Goal: Task Accomplishment & Management: Complete application form

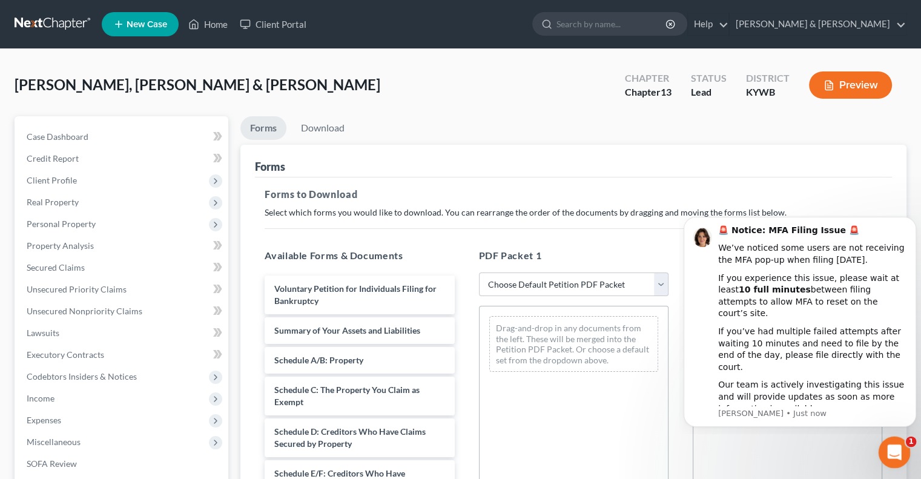
click at [894, 444] on icon "Open Intercom Messenger" at bounding box center [893, 451] width 20 height 20
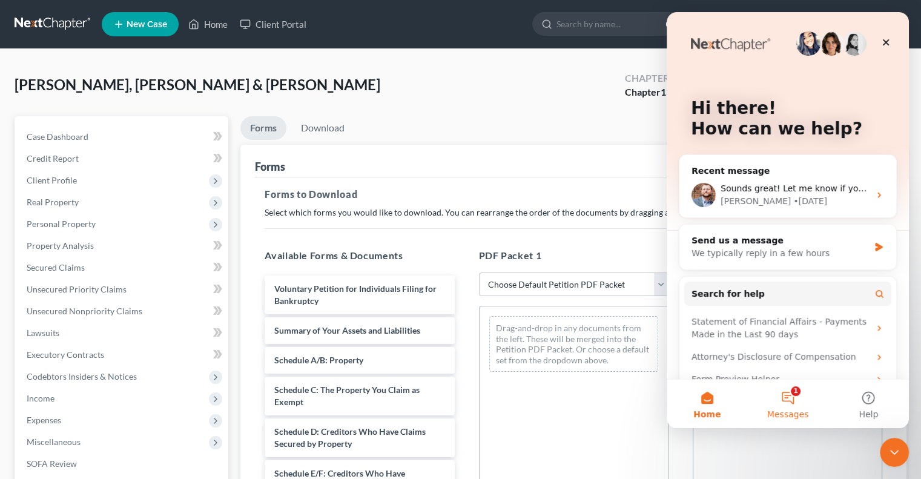
click at [790, 400] on button "1 Messages" at bounding box center [787, 404] width 81 height 48
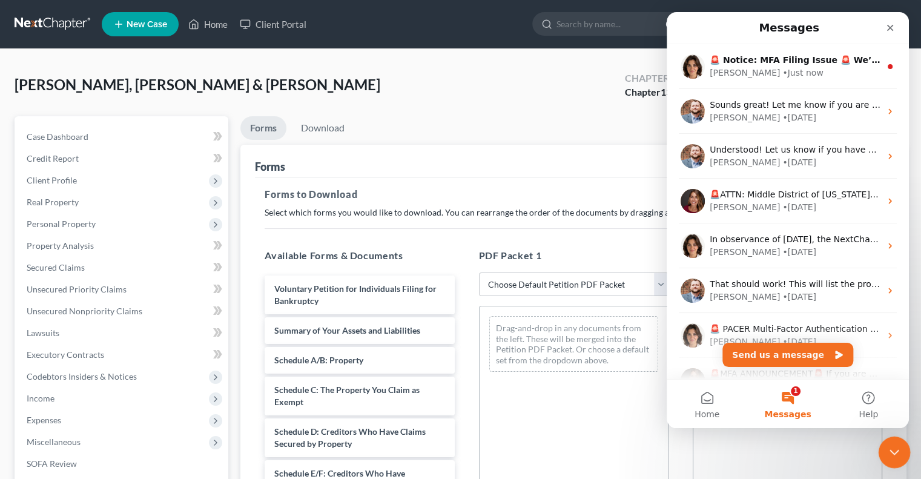
click at [889, 450] on icon "Close Intercom Messenger" at bounding box center [893, 450] width 15 height 15
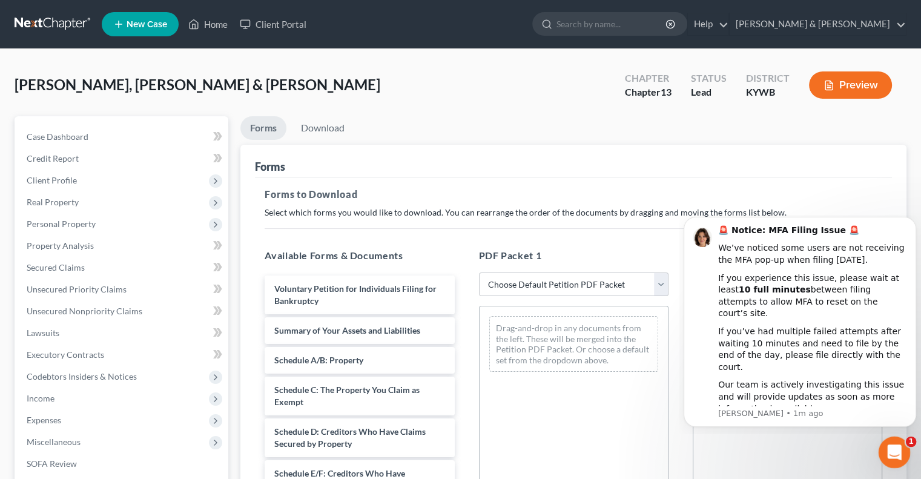
click at [895, 448] on icon "Open Intercom Messenger" at bounding box center [893, 451] width 20 height 20
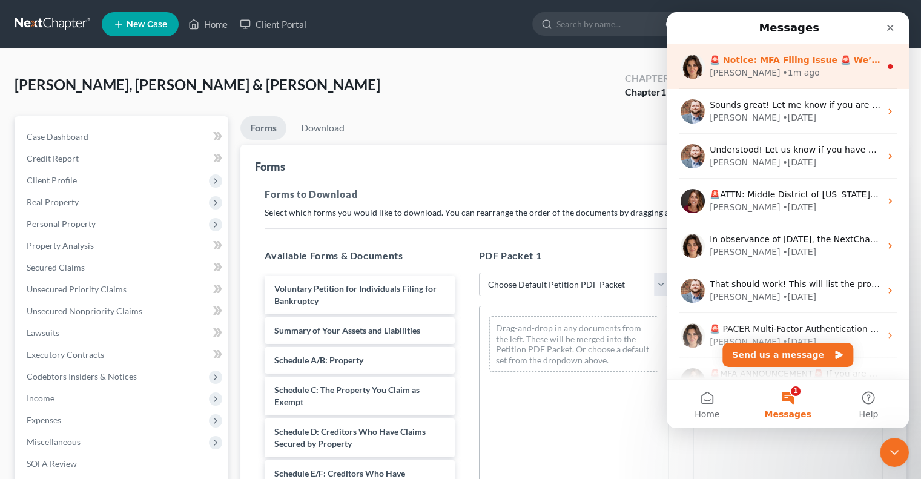
click at [788, 68] on div "[PERSON_NAME] • 1m ago" at bounding box center [795, 73] width 171 height 13
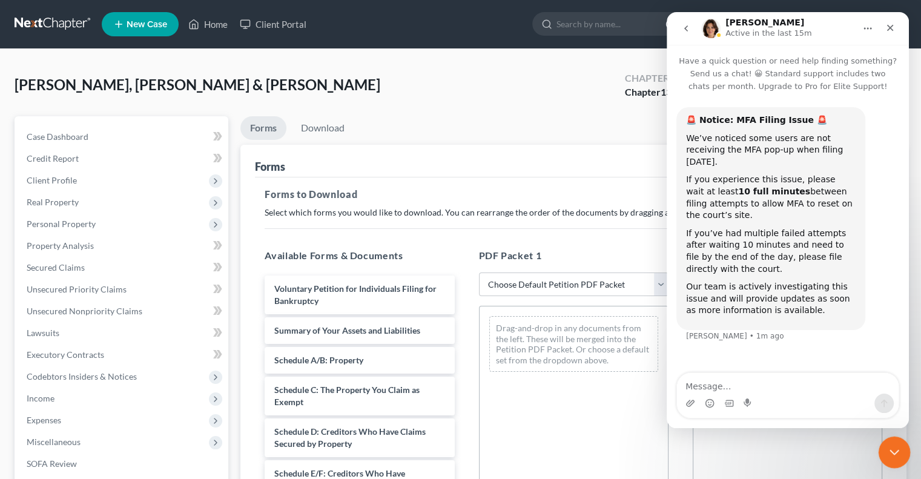
click at [889, 449] on icon "Close Intercom Messenger" at bounding box center [893, 450] width 8 height 5
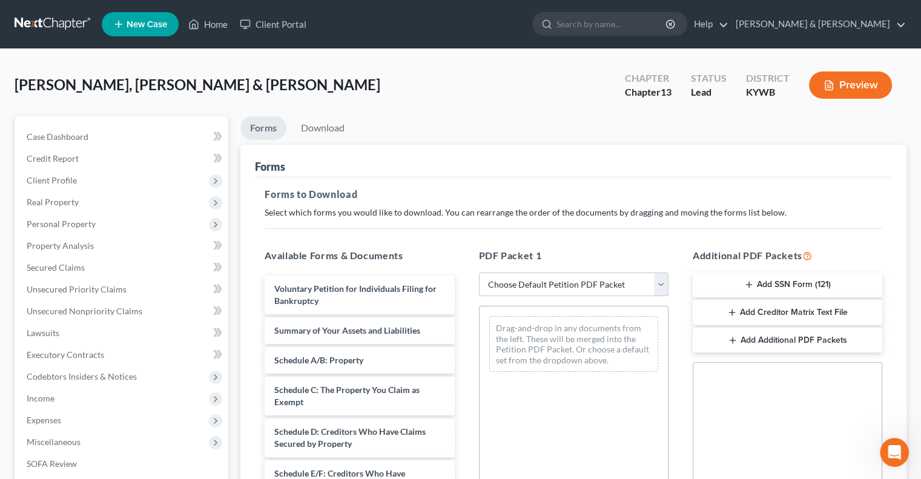
click at [153, 24] on span "New Case" at bounding box center [147, 24] width 41 height 9
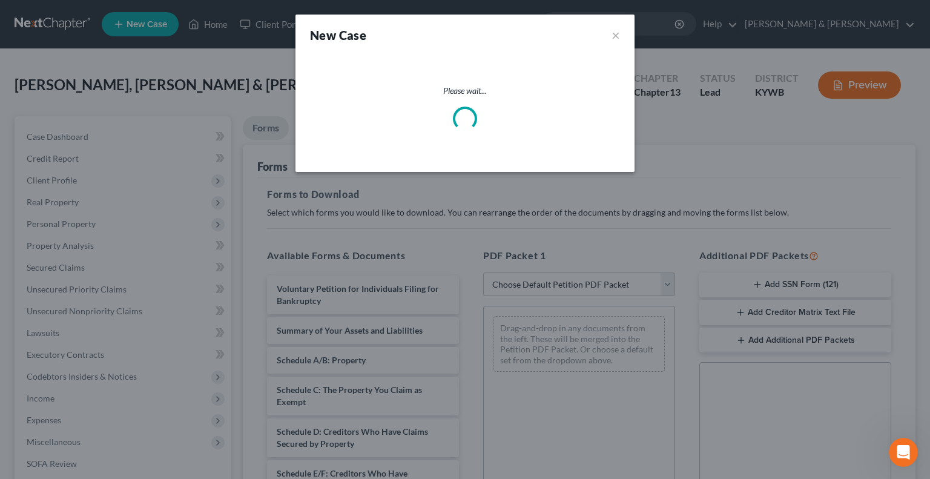
select select "33"
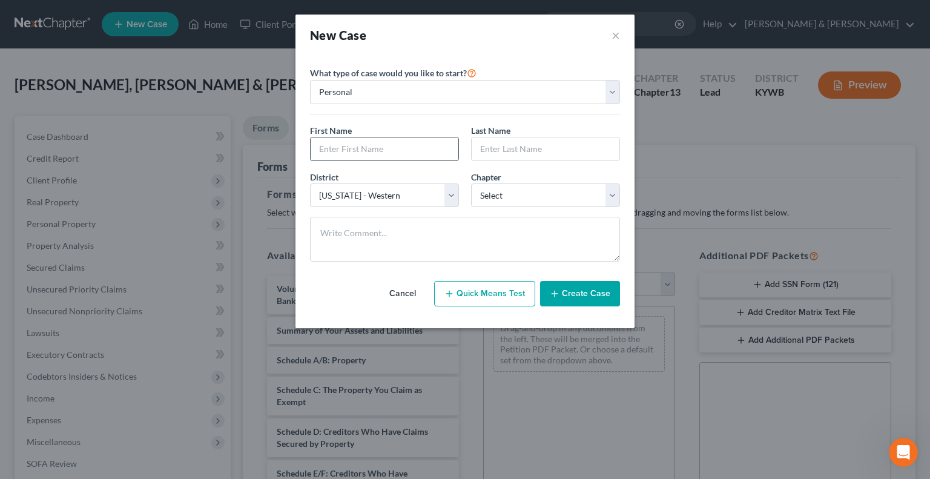
click at [393, 147] on input "text" at bounding box center [385, 148] width 148 height 23
type input "[PERSON_NAME]"
click at [521, 144] on input "text" at bounding box center [546, 148] width 148 height 23
type input "[PERSON_NAME]"
click at [605, 196] on select "Select 7 11 12 13" at bounding box center [545, 196] width 149 height 24
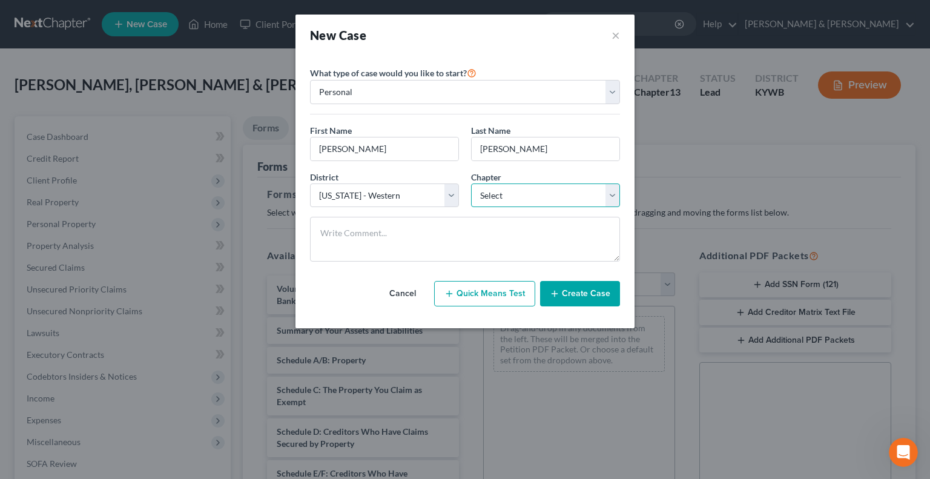
select select "0"
click at [471, 184] on select "Select 7 11 12 13" at bounding box center [545, 196] width 149 height 24
click at [595, 298] on button "Create Case" at bounding box center [580, 293] width 80 height 25
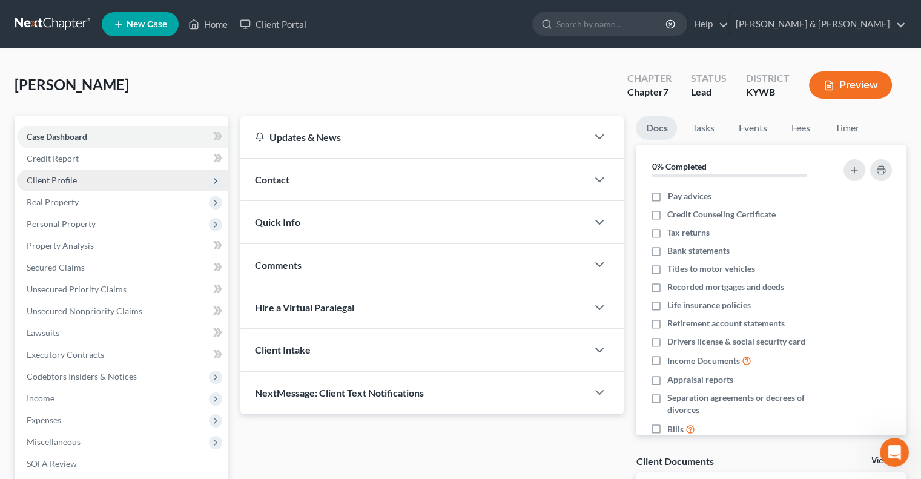
click at [64, 181] on span "Client Profile" at bounding box center [52, 180] width 50 height 10
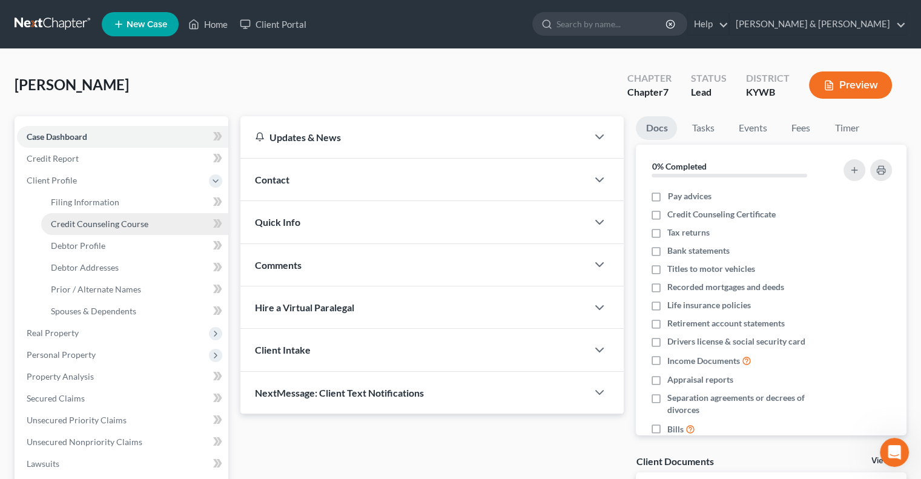
click at [85, 224] on span "Credit Counseling Course" at bounding box center [100, 224] width 98 height 10
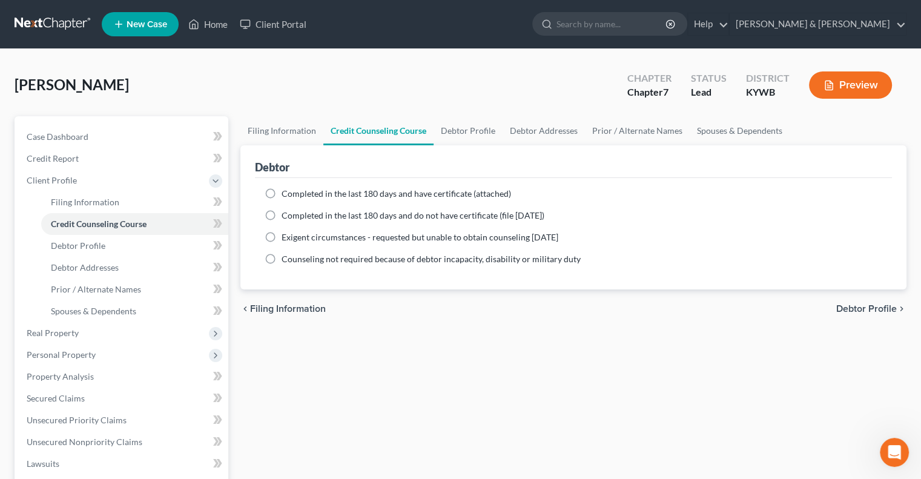
click at [282, 191] on label "Completed in the last 180 days and have certificate (attached)" at bounding box center [397, 194] width 230 height 12
click at [287, 191] on input "Completed in the last 180 days and have certificate (attached)" at bounding box center [291, 192] width 8 height 8
radio input "true"
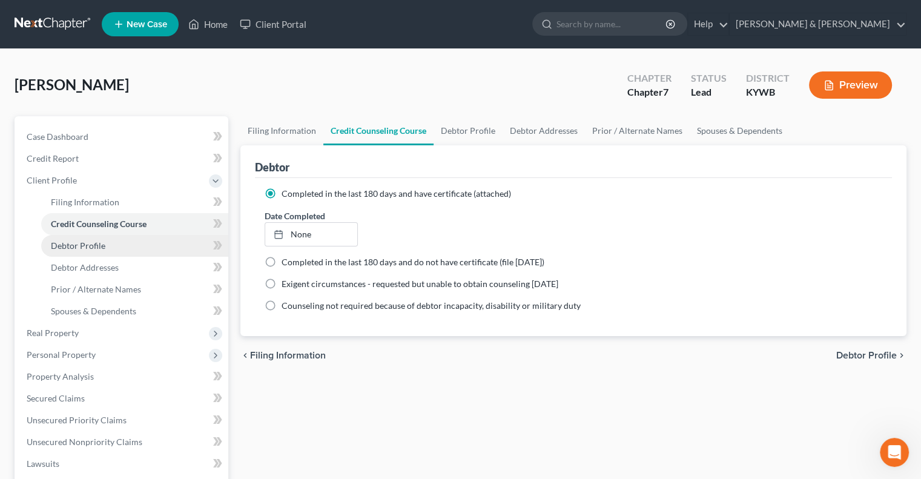
click at [104, 245] on span "Debtor Profile" at bounding box center [78, 245] width 55 height 10
select select "0"
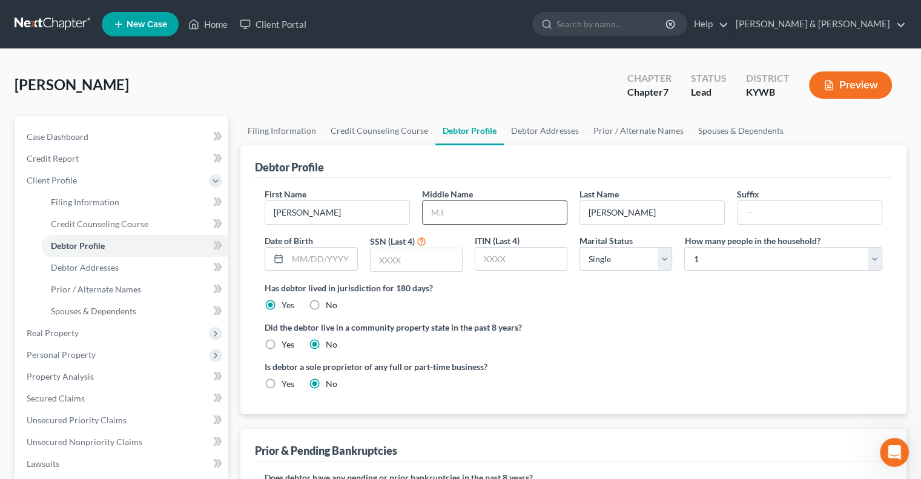
click at [446, 212] on input "text" at bounding box center [495, 212] width 144 height 23
type input "[PERSON_NAME]"
click at [591, 206] on input "[PERSON_NAME]" at bounding box center [652, 212] width 144 height 23
type input "[PERSON_NAME]"
click at [402, 269] on input "text" at bounding box center [416, 259] width 91 height 23
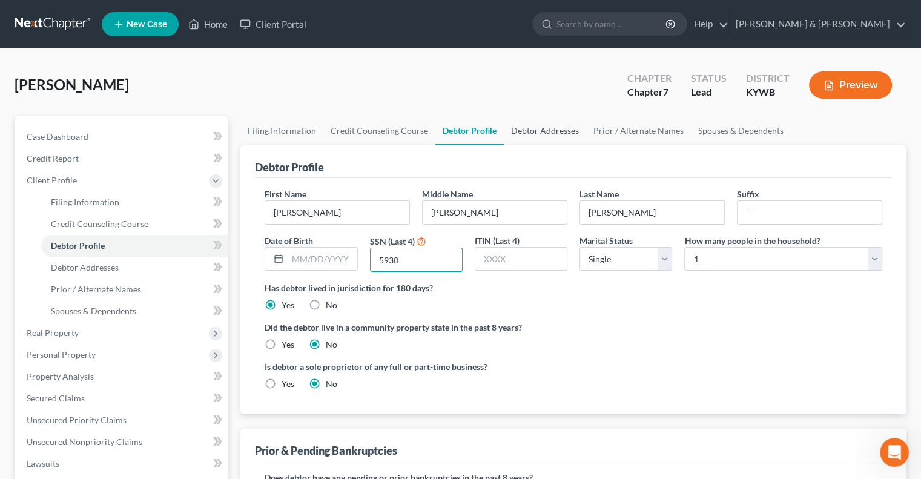
type input "5930"
click at [549, 133] on link "Debtor Addresses" at bounding box center [545, 130] width 82 height 29
select select "0"
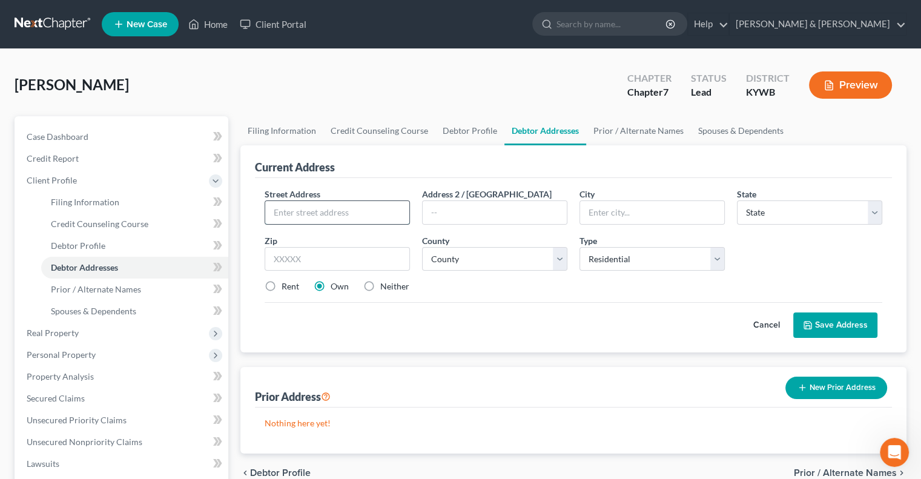
click at [383, 210] on input "text" at bounding box center [337, 212] width 144 height 23
type input "[STREET_ADDRESS]"
click at [368, 251] on input "text" at bounding box center [337, 259] width 145 height 24
type input "40258"
type input "[GEOGRAPHIC_DATA]"
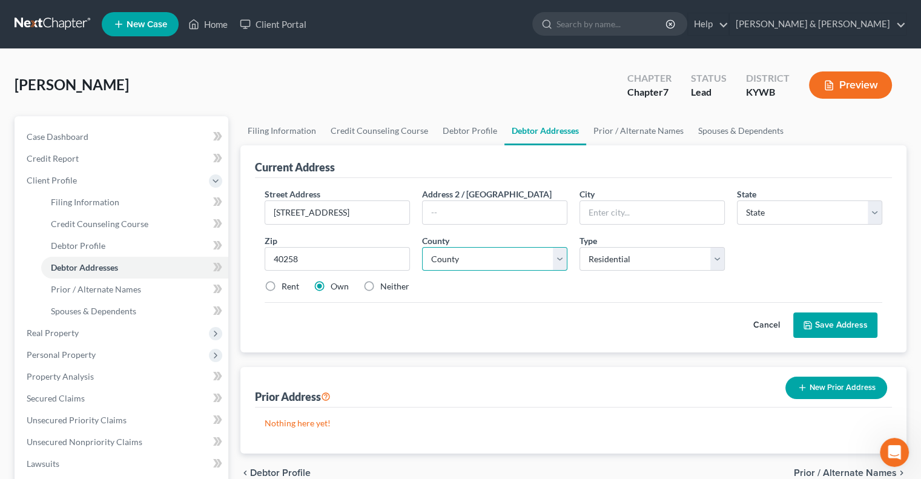
select select "18"
click at [557, 256] on select "County" at bounding box center [494, 259] width 145 height 24
click at [526, 265] on select "County [GEOGRAPHIC_DATA] [GEOGRAPHIC_DATA] [GEOGRAPHIC_DATA] [GEOGRAPHIC_DATA] …" at bounding box center [494, 259] width 145 height 24
click at [555, 257] on select "County [GEOGRAPHIC_DATA] [GEOGRAPHIC_DATA] [GEOGRAPHIC_DATA] [GEOGRAPHIC_DATA] …" at bounding box center [494, 259] width 145 height 24
click at [614, 306] on div "Cancel Save Address" at bounding box center [574, 320] width 618 height 36
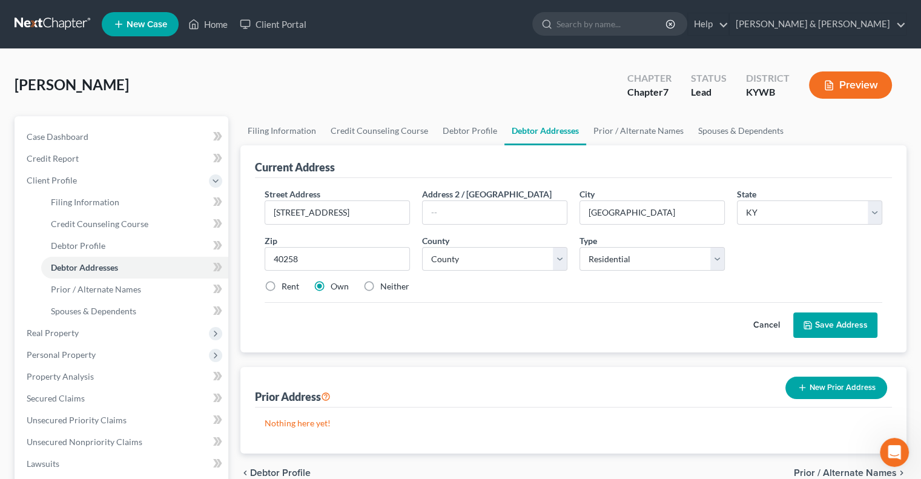
click at [282, 283] on label "Rent" at bounding box center [291, 286] width 18 height 12
click at [287, 283] on input "Rent" at bounding box center [291, 284] width 8 height 8
radio input "true"
click at [556, 257] on select "County [GEOGRAPHIC_DATA] [GEOGRAPHIC_DATA] [GEOGRAPHIC_DATA] [GEOGRAPHIC_DATA] …" at bounding box center [494, 259] width 145 height 24
select select "55"
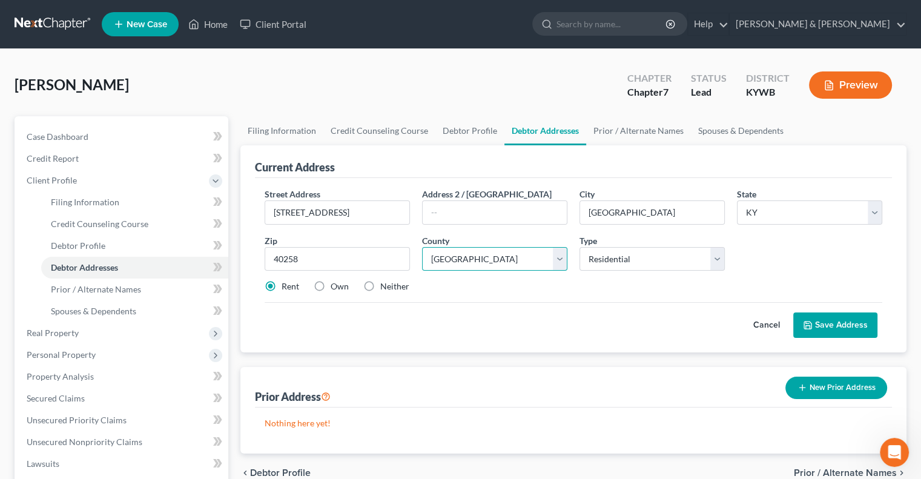
click at [422, 247] on select "County [GEOGRAPHIC_DATA] [GEOGRAPHIC_DATA] [GEOGRAPHIC_DATA] [GEOGRAPHIC_DATA] …" at bounding box center [494, 259] width 145 height 24
click at [825, 325] on button "Save Address" at bounding box center [835, 325] width 84 height 25
